Goal: Transaction & Acquisition: Purchase product/service

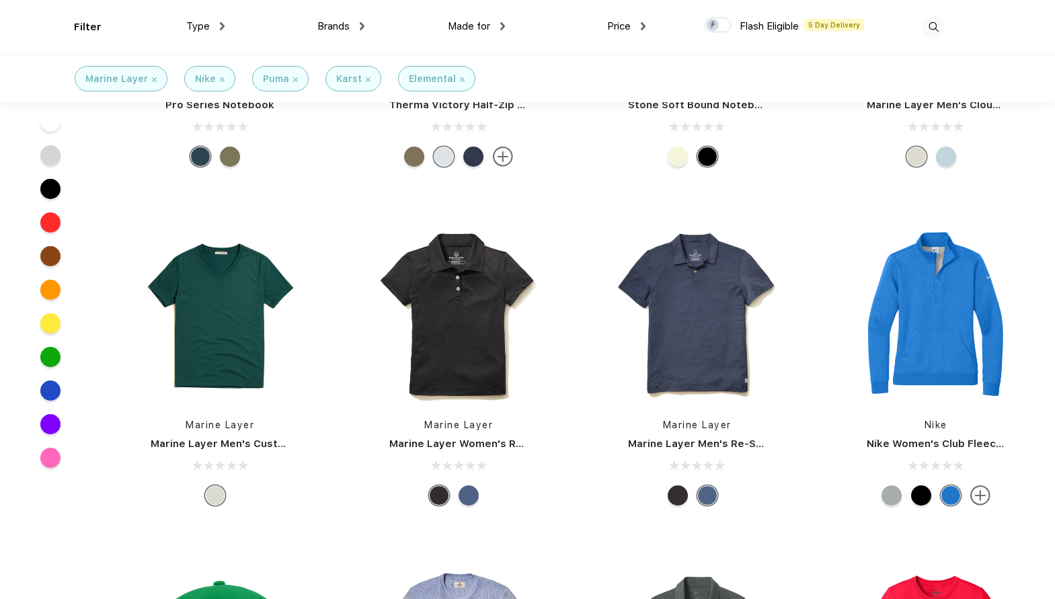
scroll to position [3582, 0]
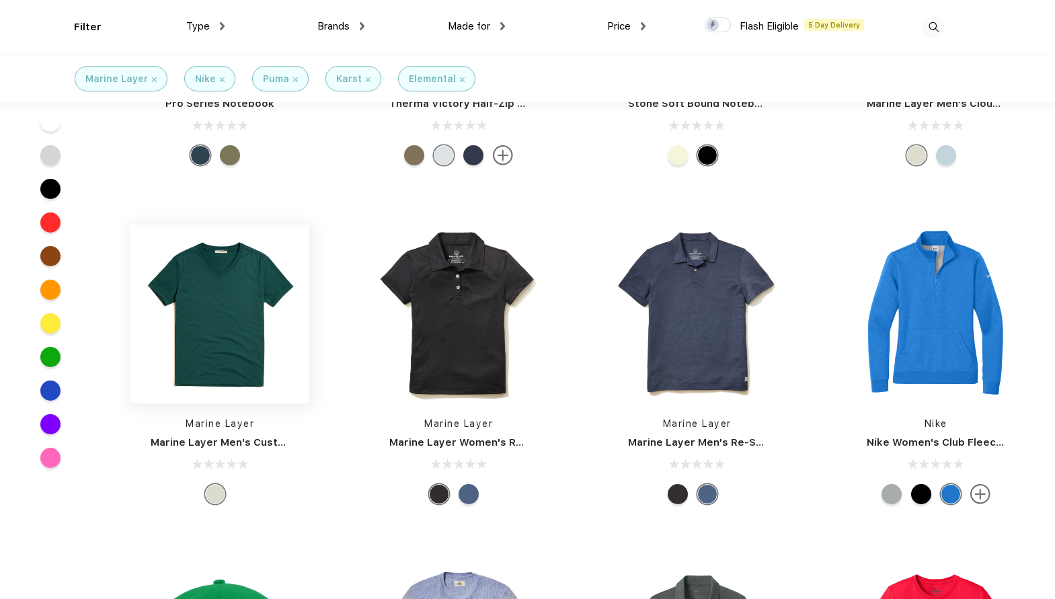
click at [214, 344] on img at bounding box center [219, 314] width 179 height 179
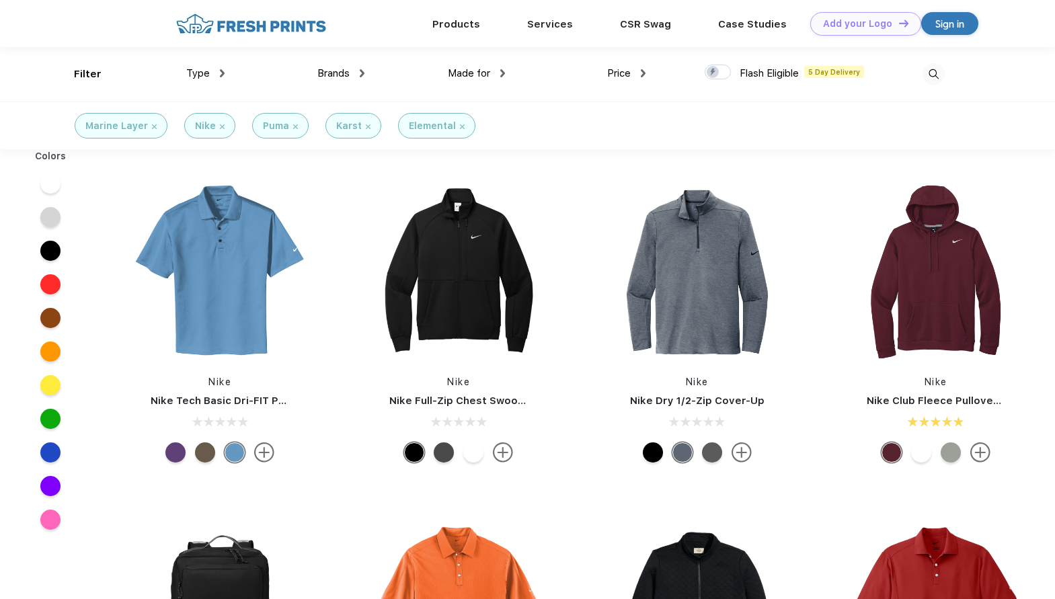
click at [227, 74] on div "Brands Most Popular Brands Moleskine Hydroflask Marine Layer S'well [PERSON_NAM…" at bounding box center [295, 74] width 141 height 54
click at [223, 72] on img at bounding box center [222, 73] width 5 height 8
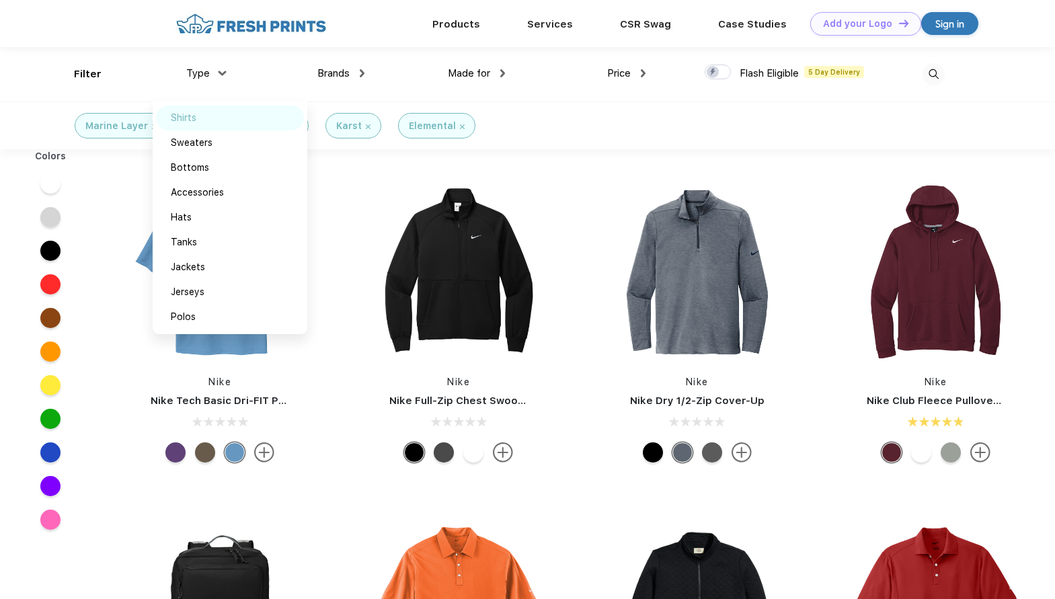
click at [194, 112] on div "Shirts" at bounding box center [184, 118] width 26 height 14
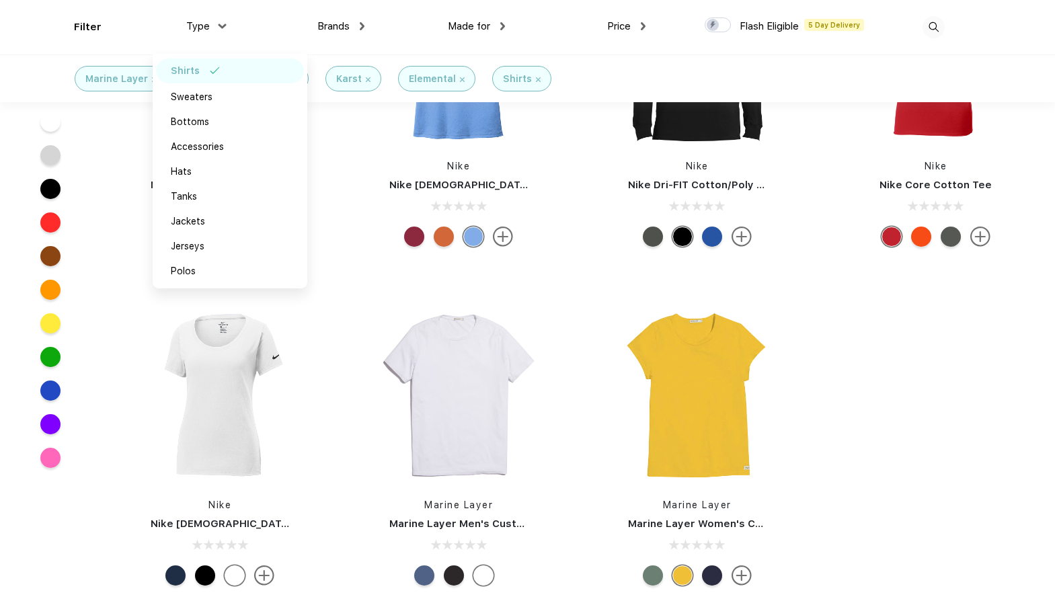
scroll to position [487, 0]
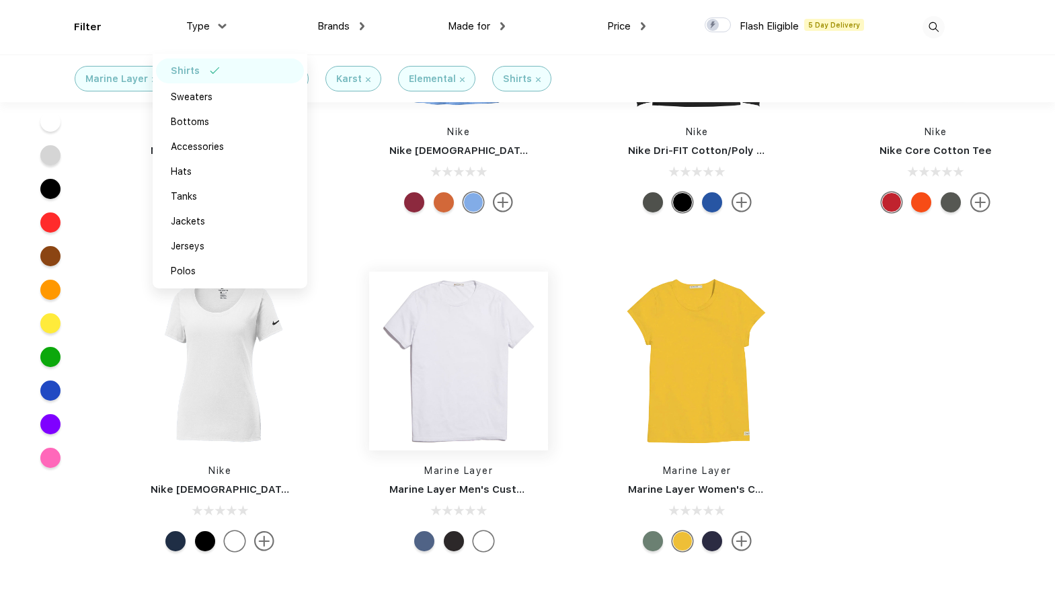
click at [458, 354] on img at bounding box center [458, 361] width 179 height 179
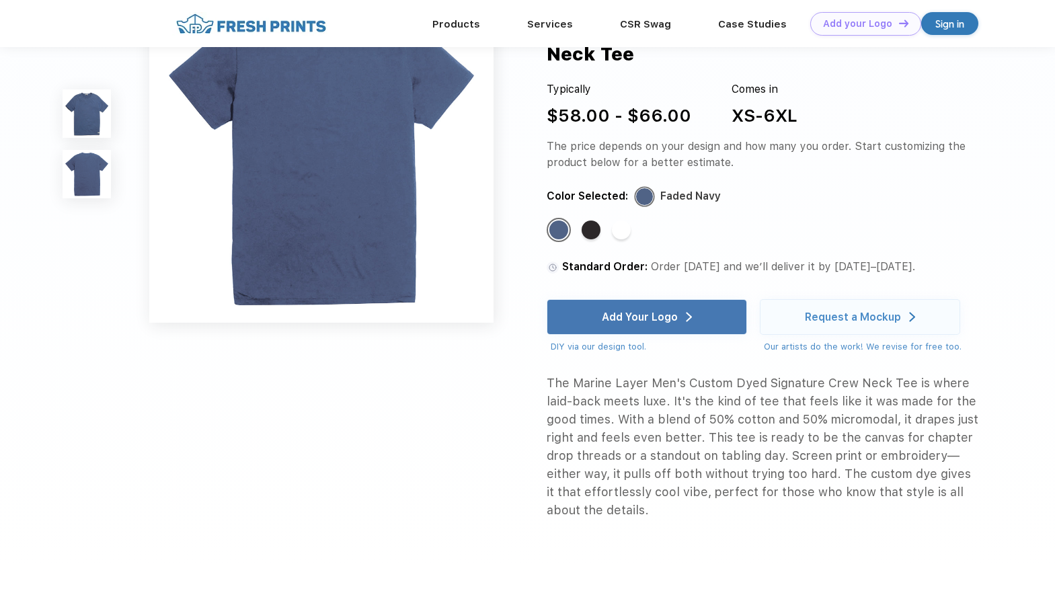
scroll to position [254, 0]
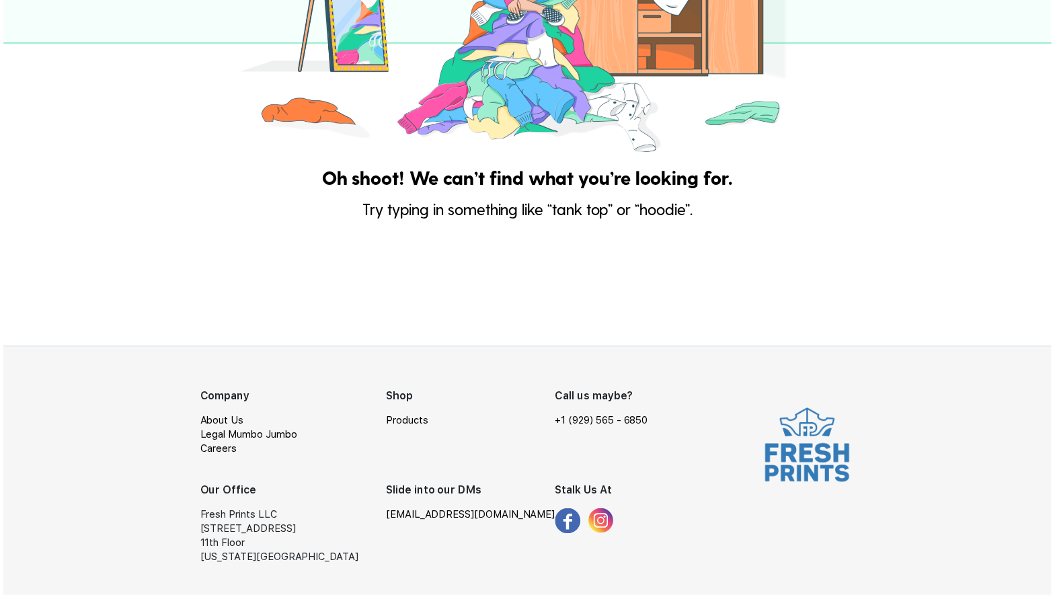
scroll to position [233, 0]
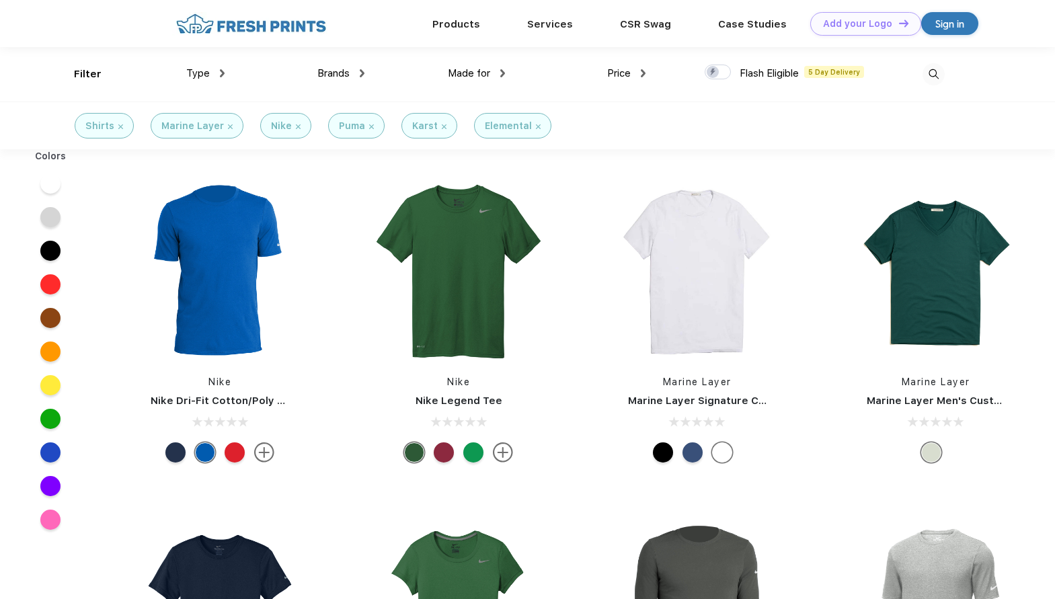
scroll to position [1, 0]
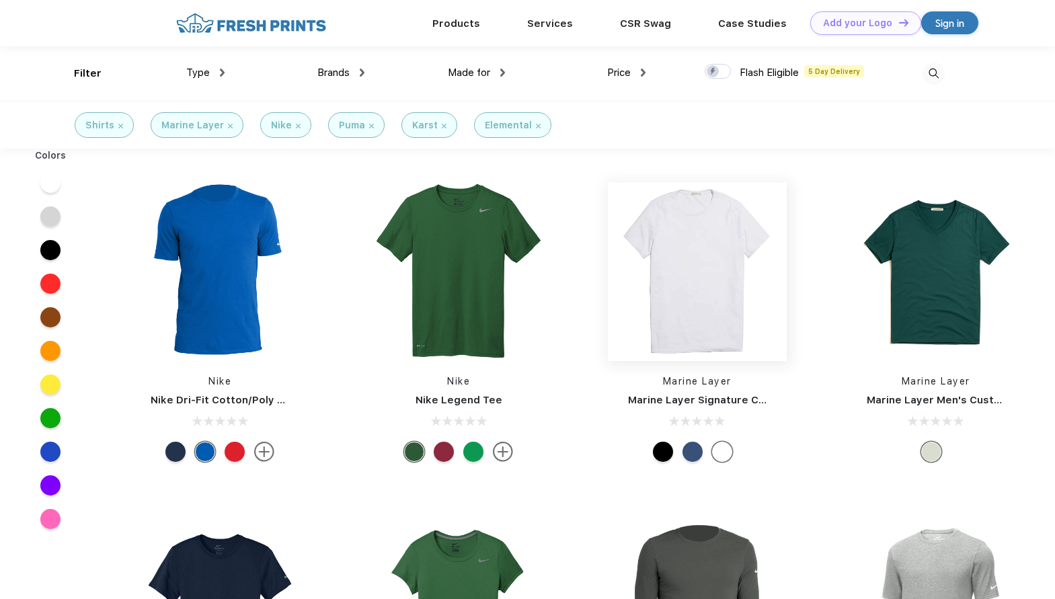
click at [690, 274] on img at bounding box center [697, 271] width 179 height 179
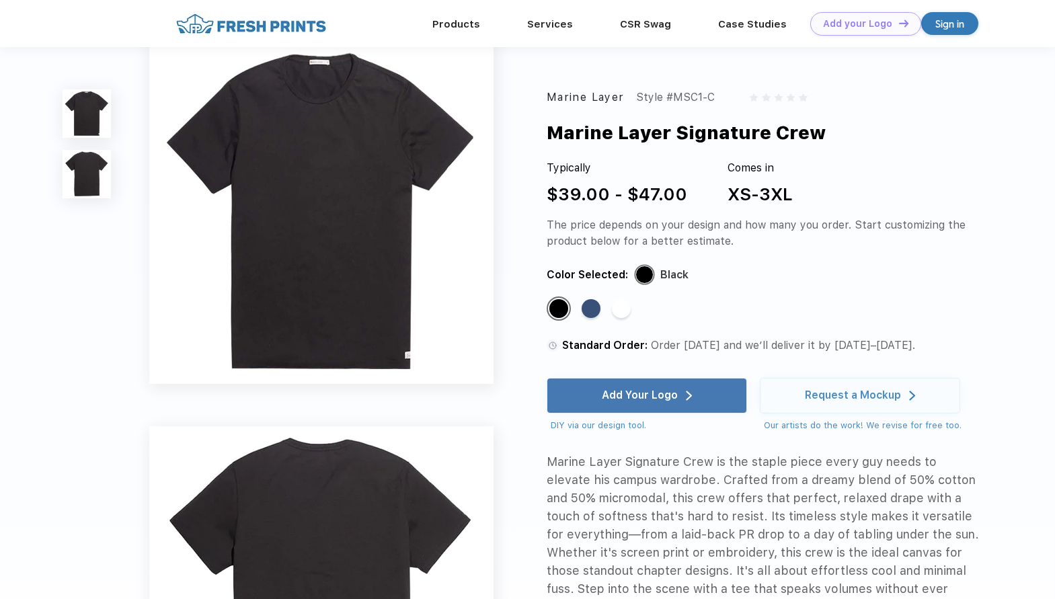
scroll to position [5, 0]
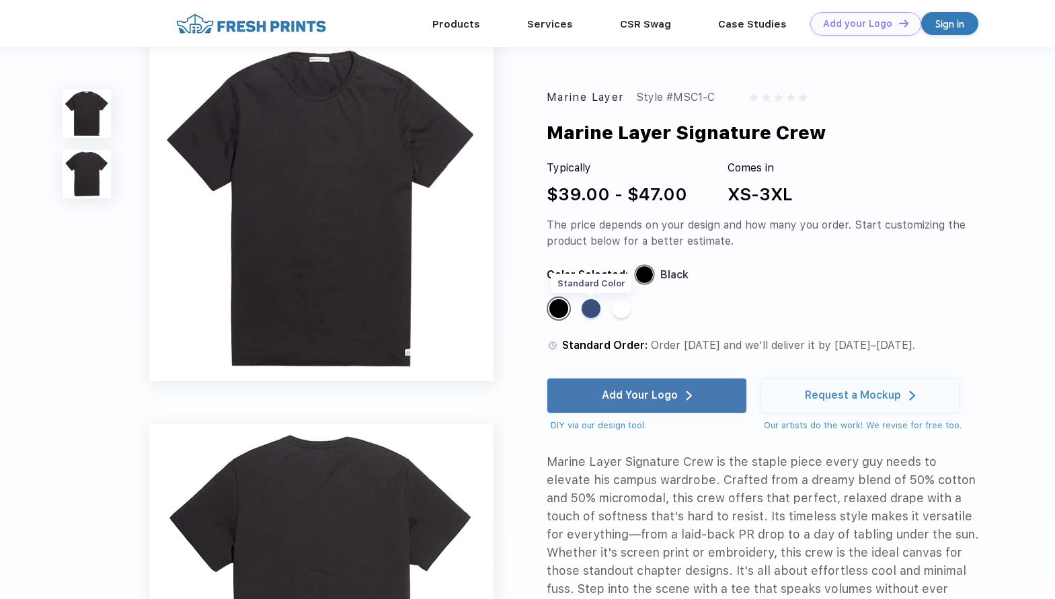
click at [598, 309] on div "Standard Color" at bounding box center [591, 308] width 19 height 19
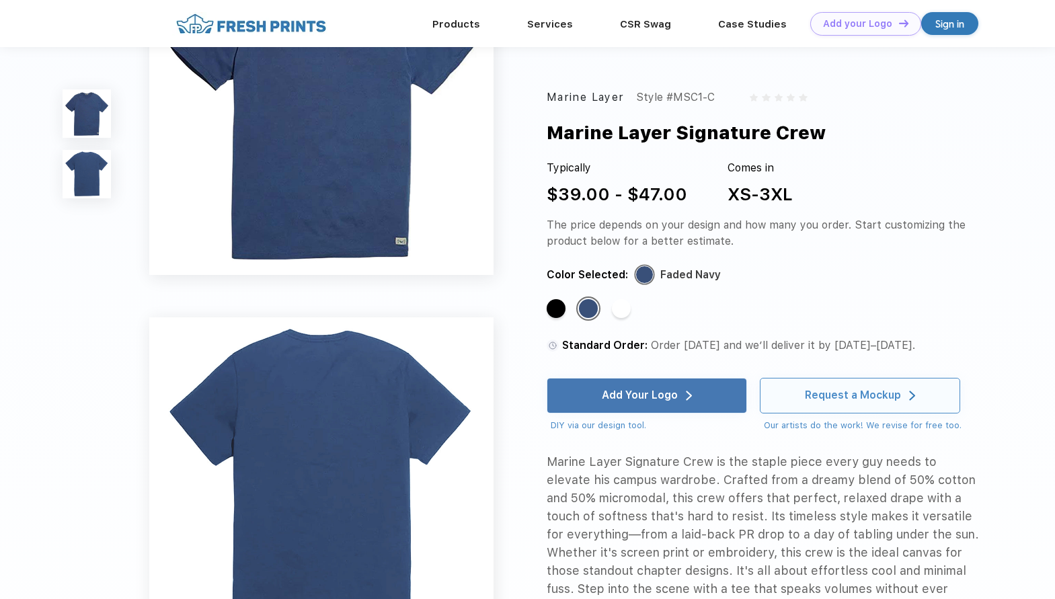
scroll to position [114, 0]
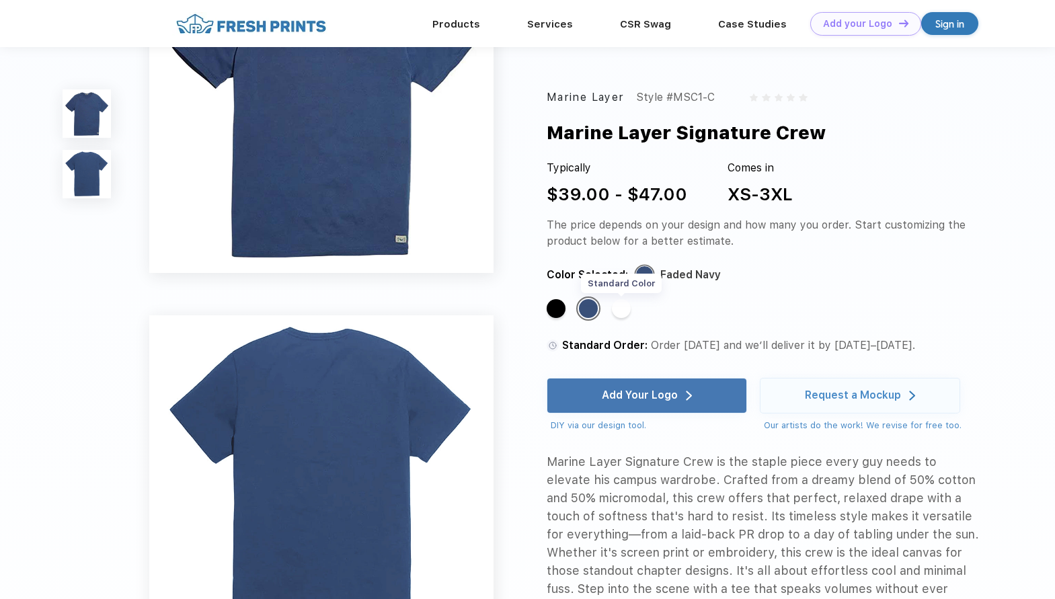
click at [617, 307] on div "Standard Color" at bounding box center [621, 308] width 19 height 19
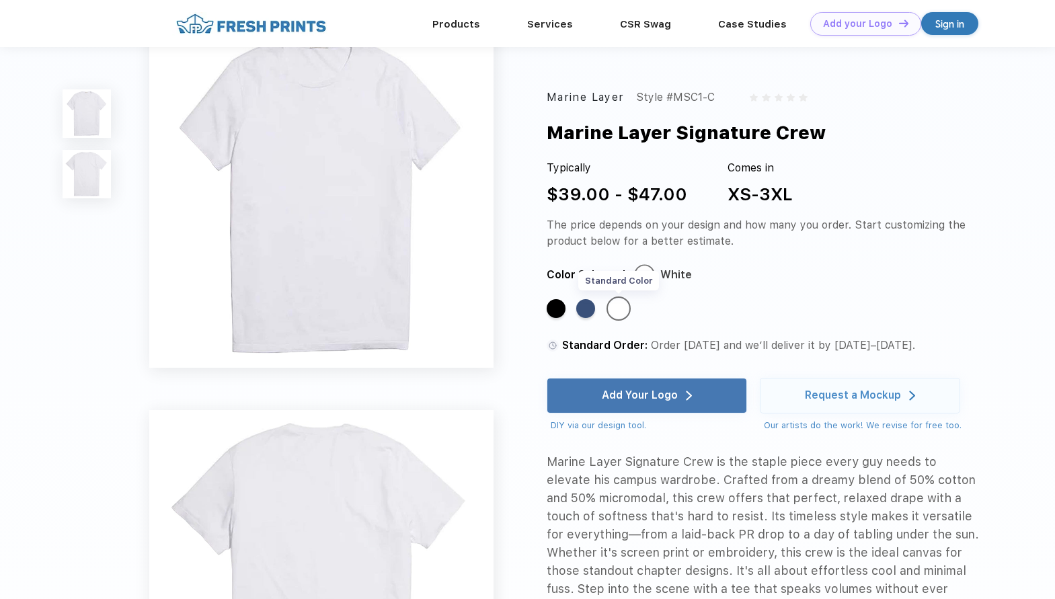
scroll to position [0, 0]
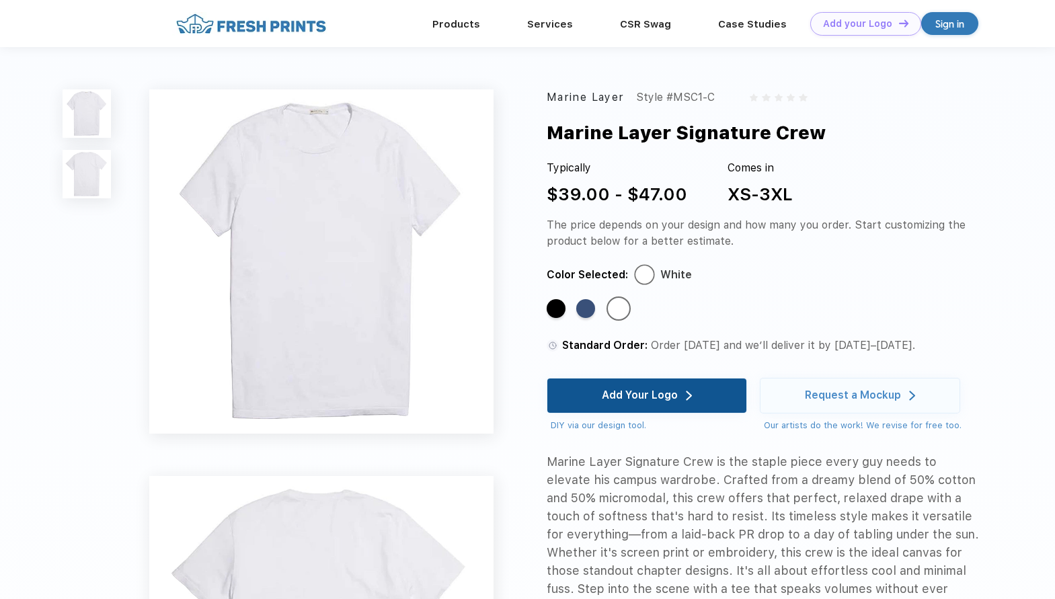
click at [682, 401] on div "Add Your Logo" at bounding box center [647, 396] width 90 height 34
